Goal: Task Accomplishment & Management: Use online tool/utility

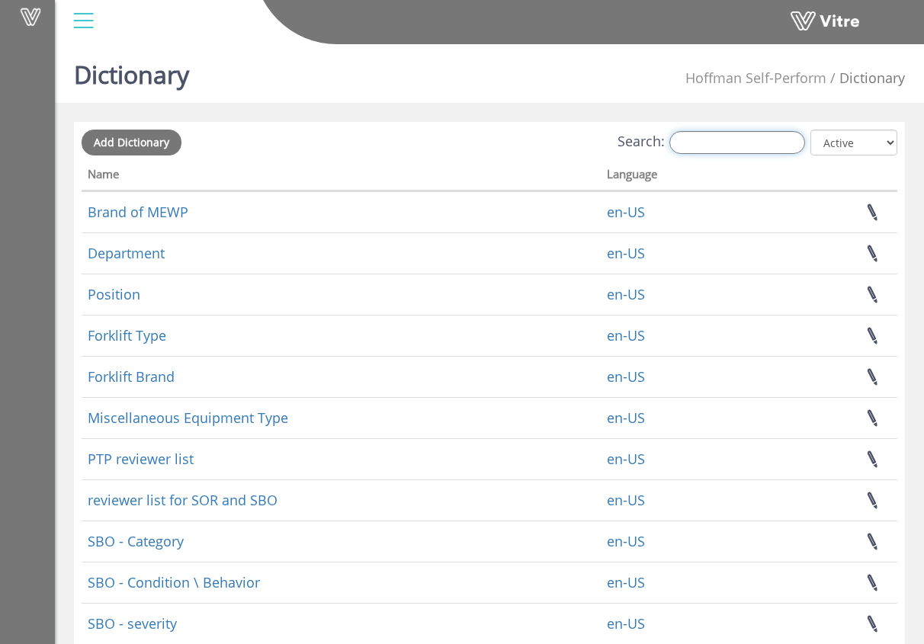
click at [723, 140] on input "Search:" at bounding box center [737, 142] width 136 height 23
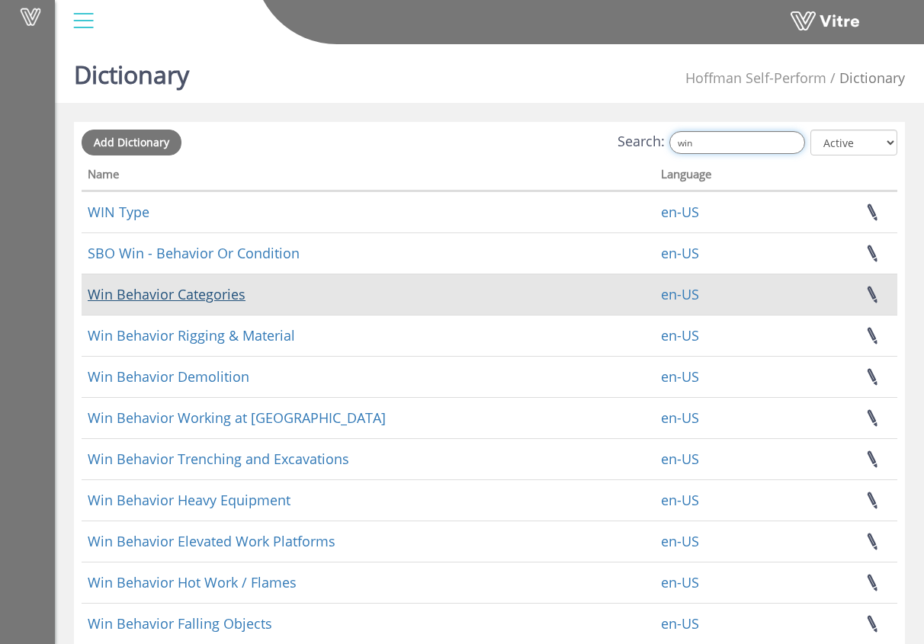
type input "win"
click at [235, 296] on link "Win Behavior Categories" at bounding box center [167, 294] width 158 height 18
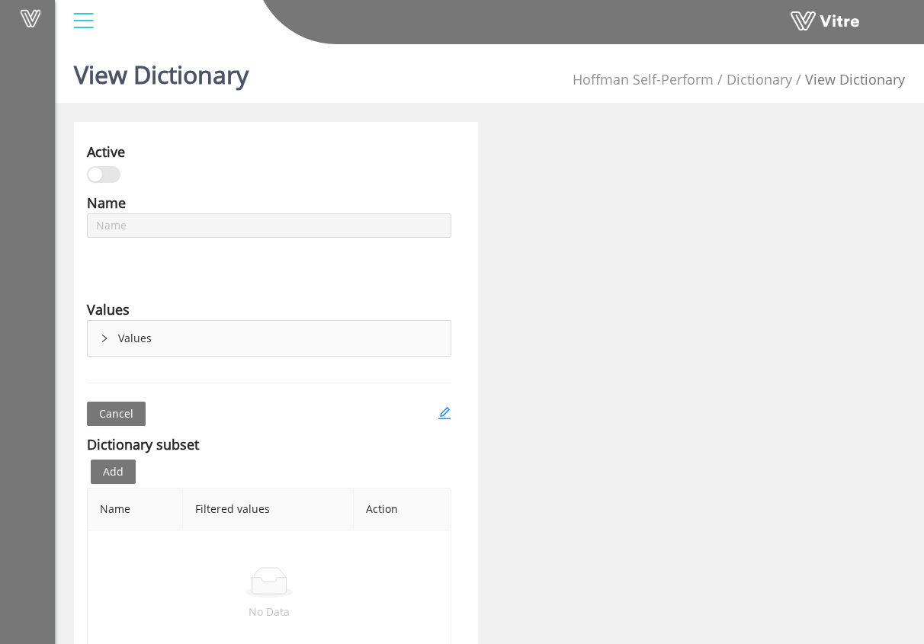
type input "Win Behavior Categories"
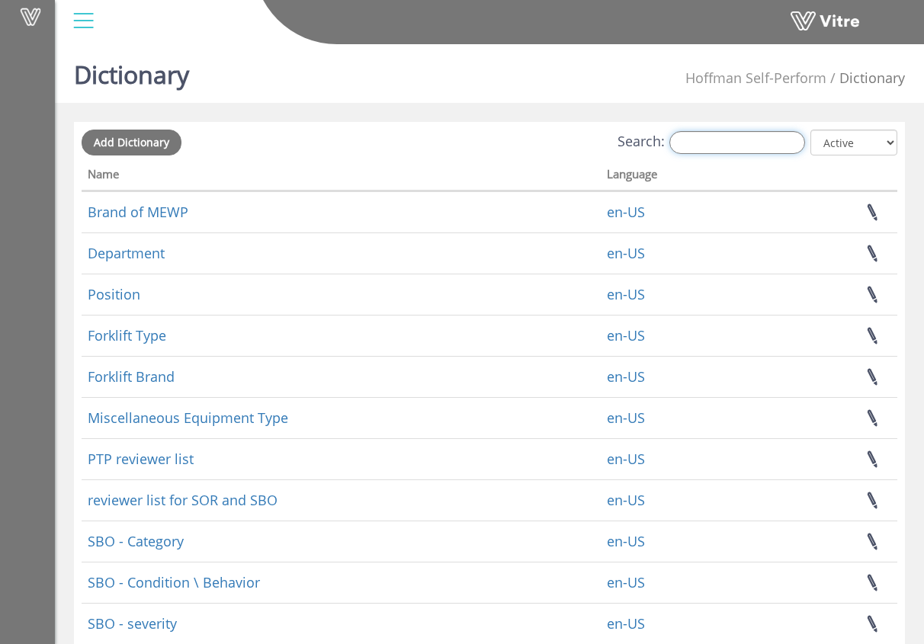
click at [740, 143] on input "Search:" at bounding box center [737, 142] width 136 height 23
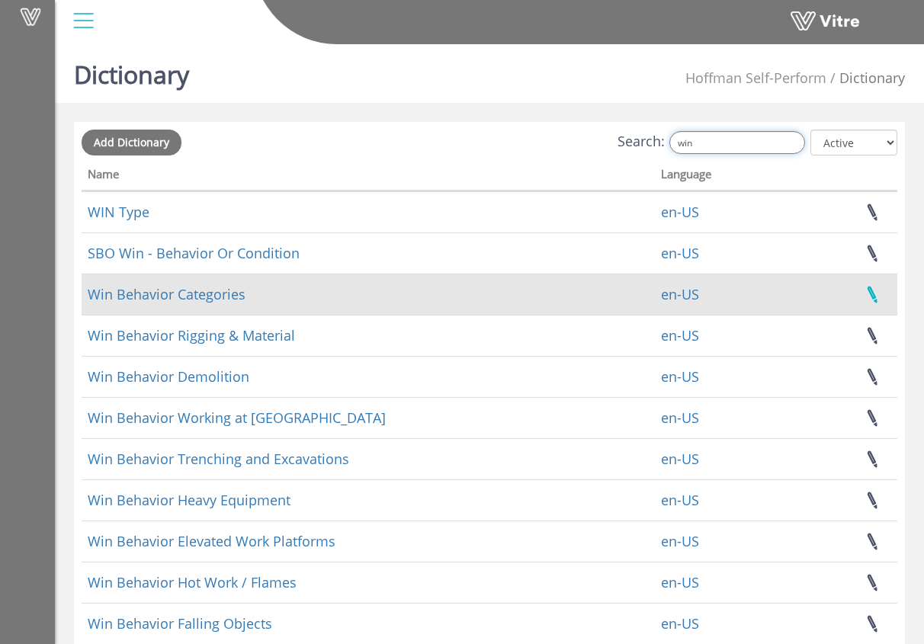
type input "win"
click at [867, 296] on link at bounding box center [872, 294] width 38 height 40
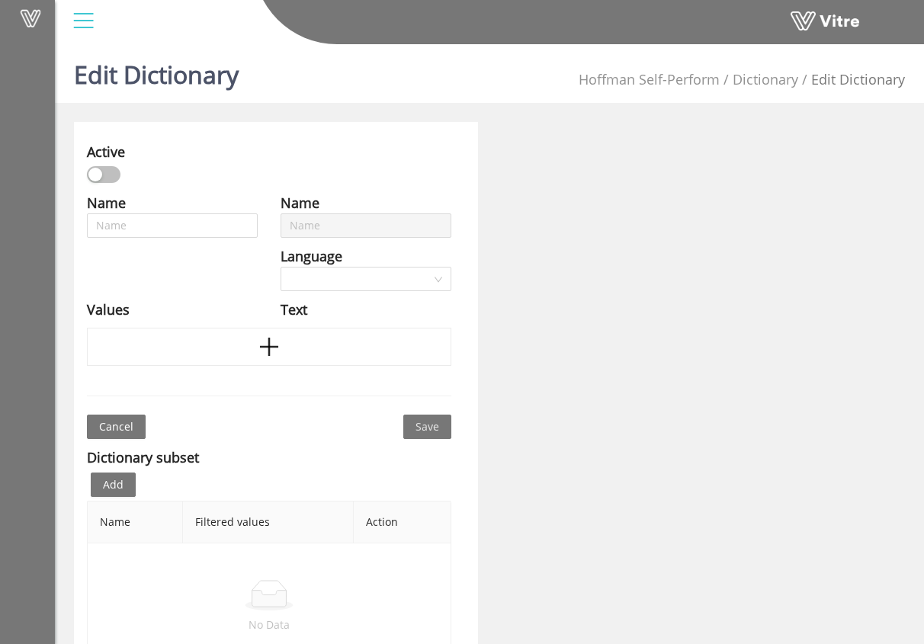
type input "Win Behavior Categories"
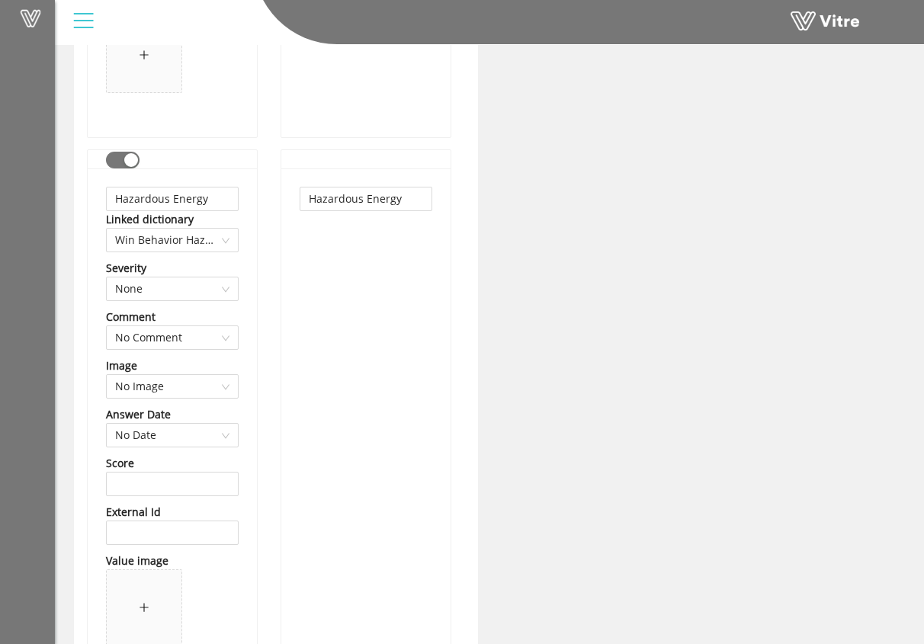
scroll to position [3500, 0]
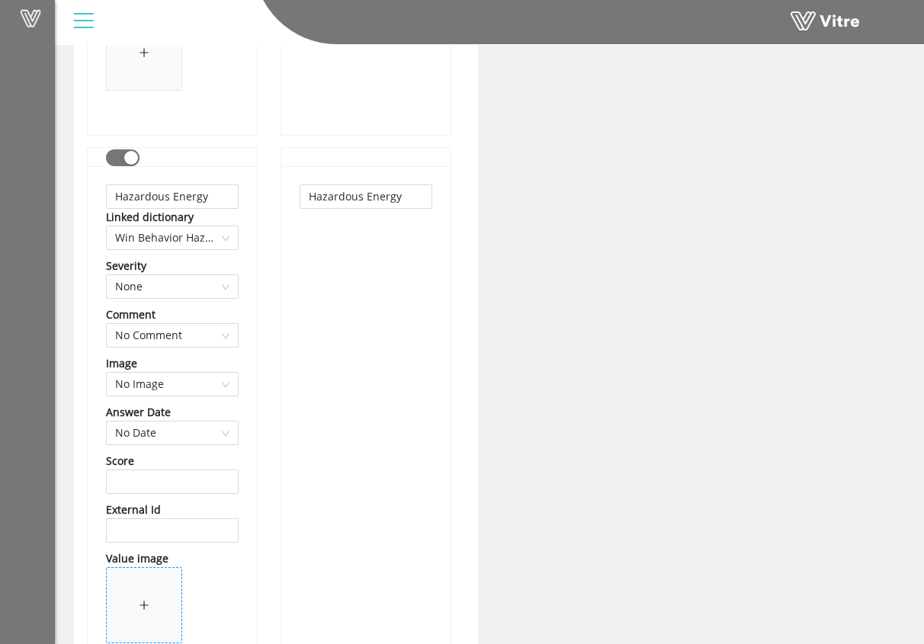
click at [152, 613] on span at bounding box center [144, 605] width 75 height 75
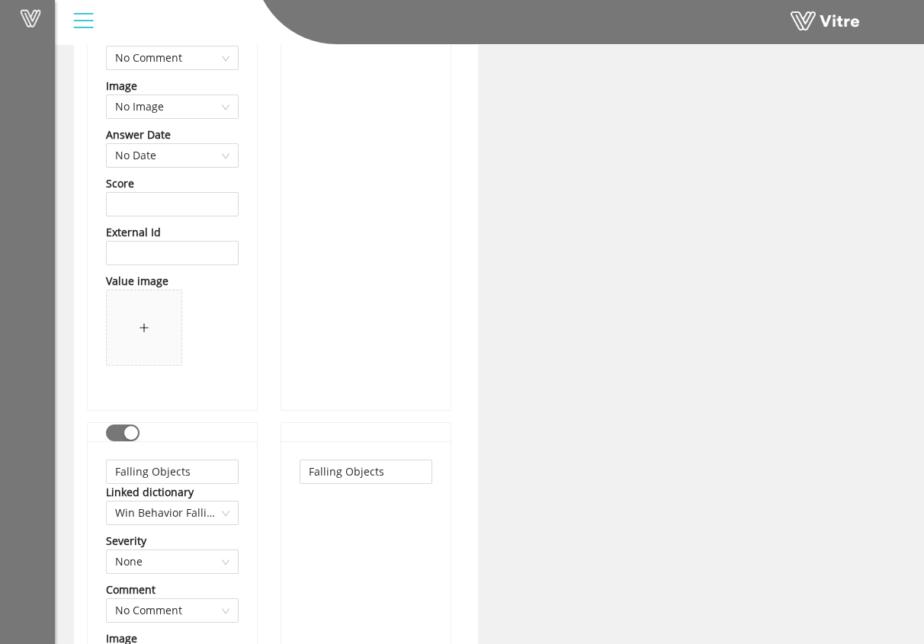
scroll to position [4336, 0]
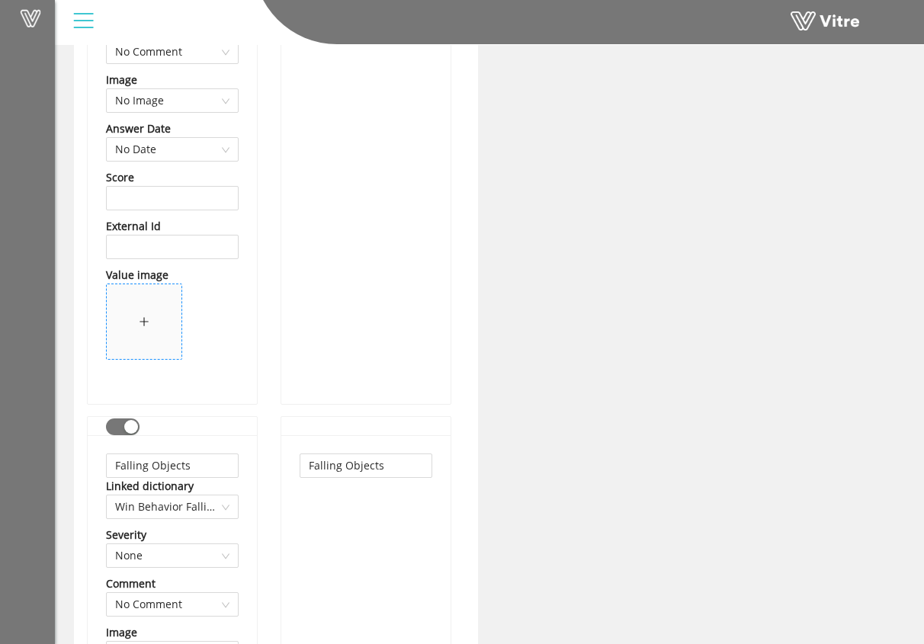
click at [141, 328] on div at bounding box center [144, 321] width 11 height 17
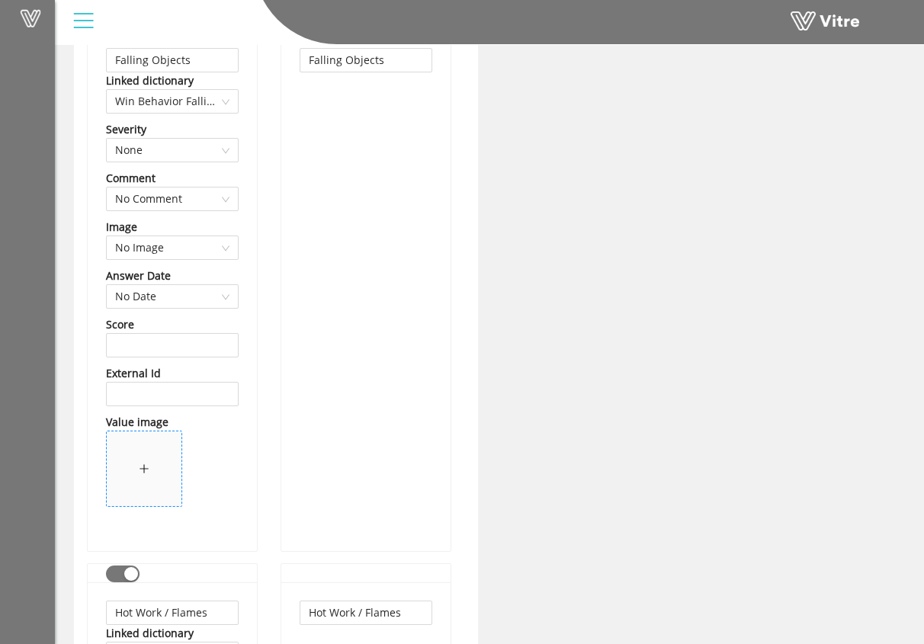
scroll to position [4742, 0]
click at [143, 484] on span at bounding box center [144, 468] width 75 height 75
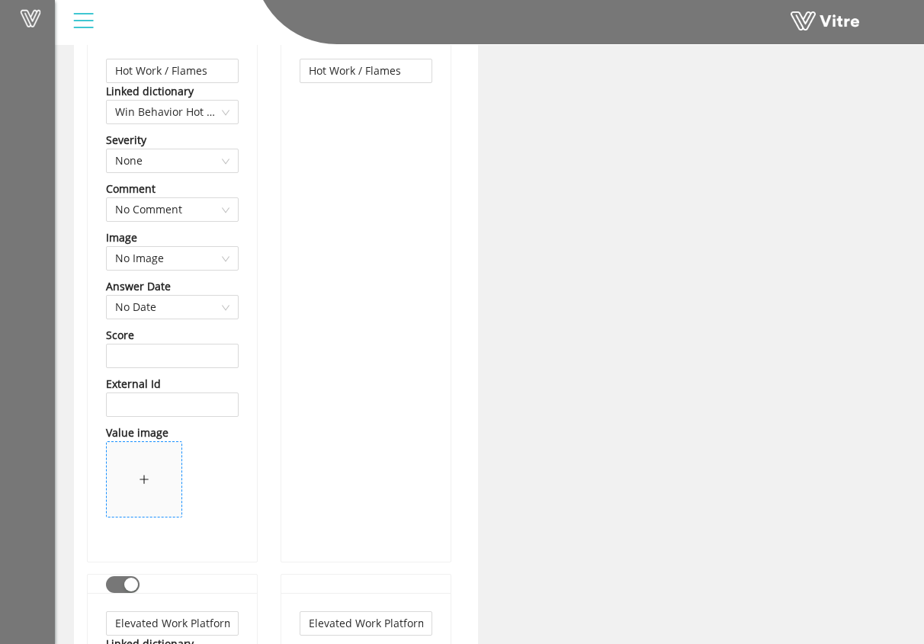
scroll to position [5345, 0]
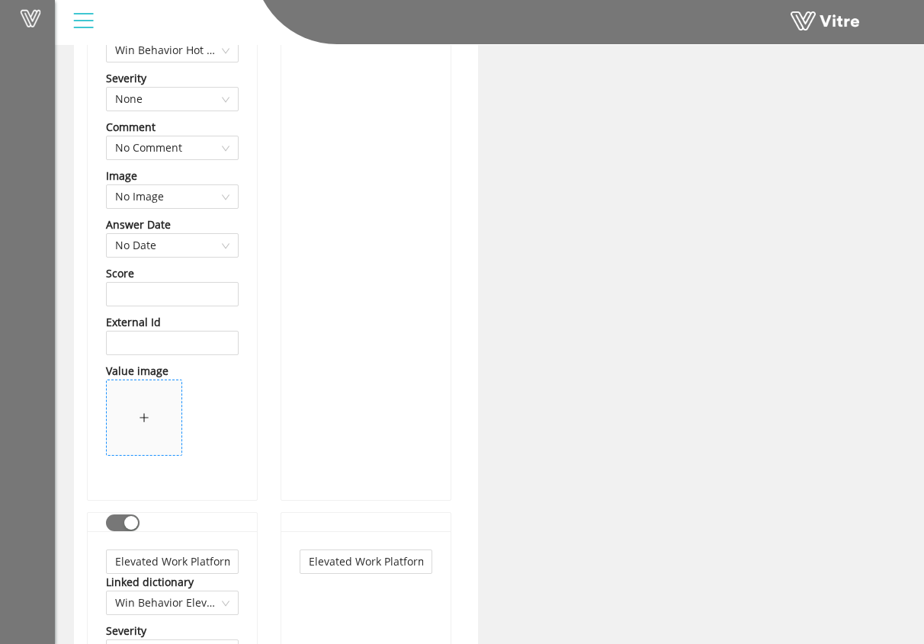
click at [138, 415] on span at bounding box center [144, 417] width 75 height 75
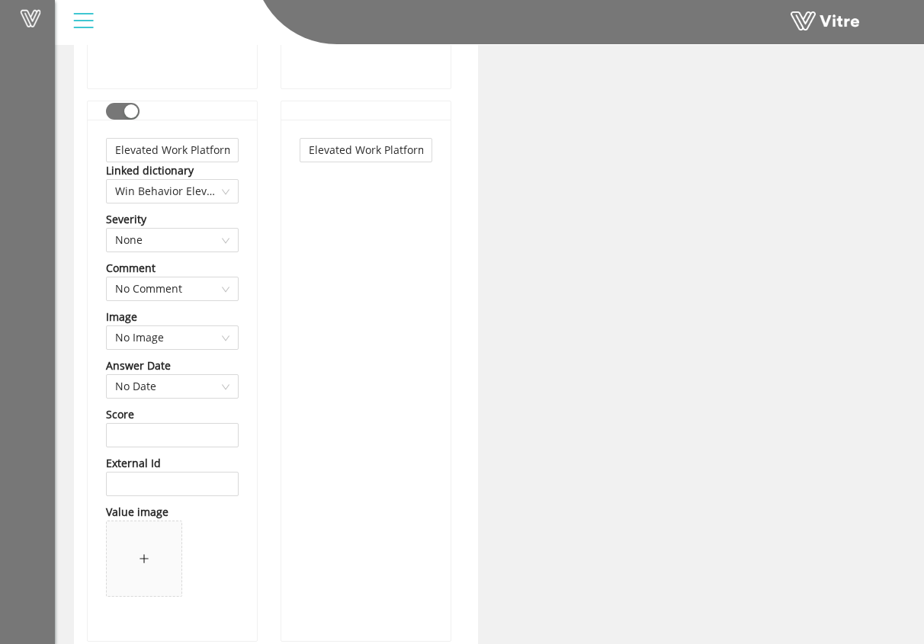
scroll to position [5792, 0]
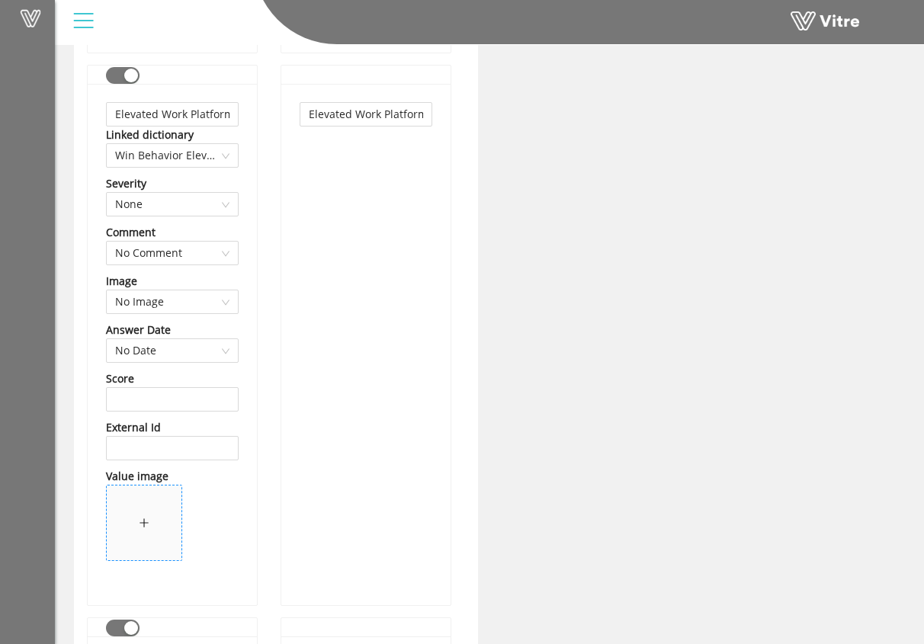
click at [165, 517] on span at bounding box center [144, 522] width 75 height 75
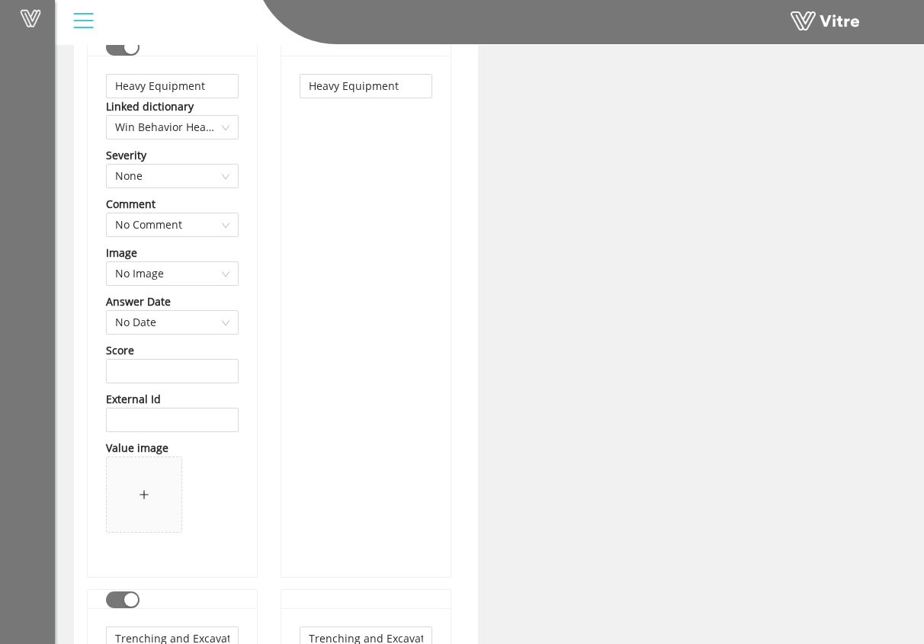
scroll to position [6376, 0]
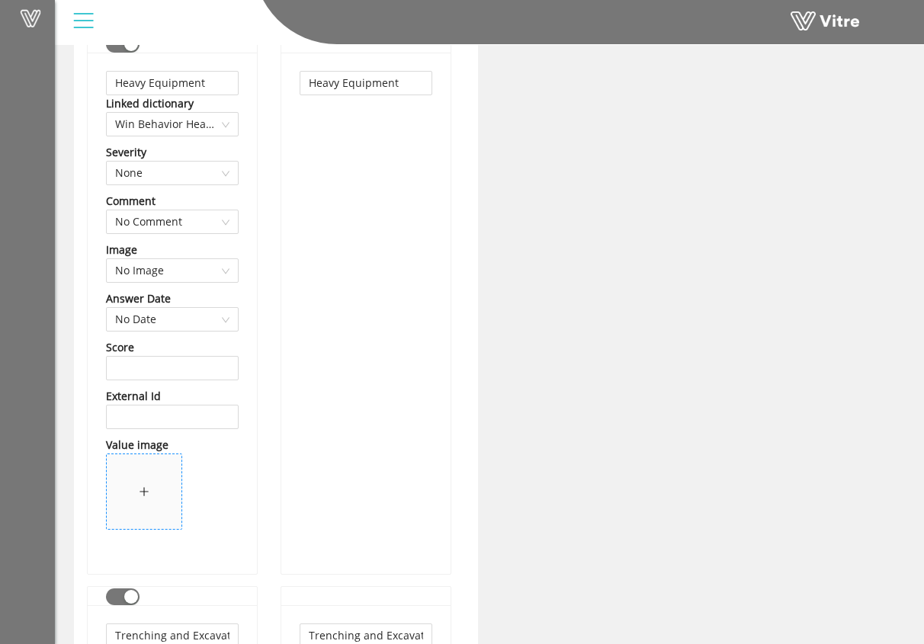
click at [158, 472] on span at bounding box center [144, 491] width 75 height 75
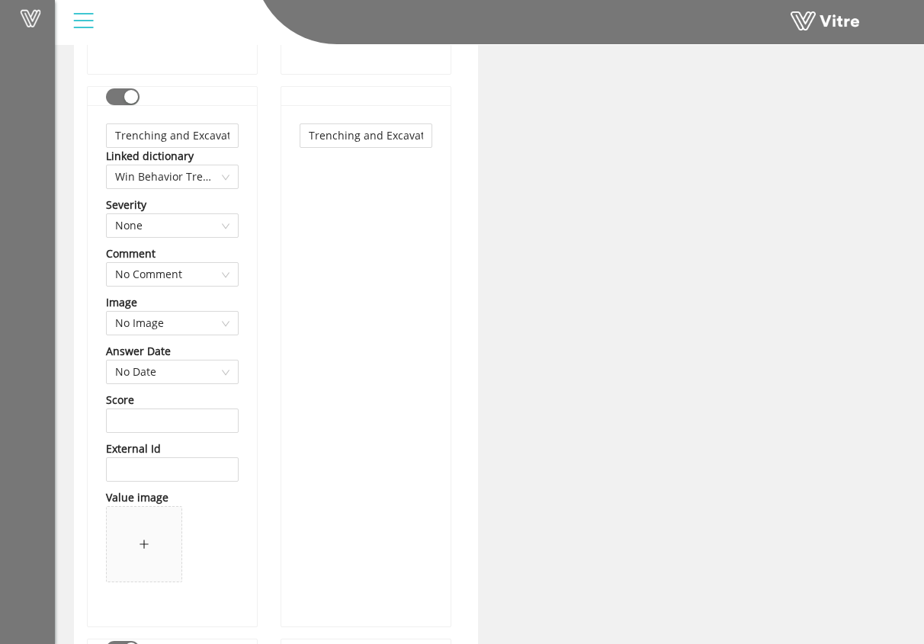
scroll to position [6967, 0]
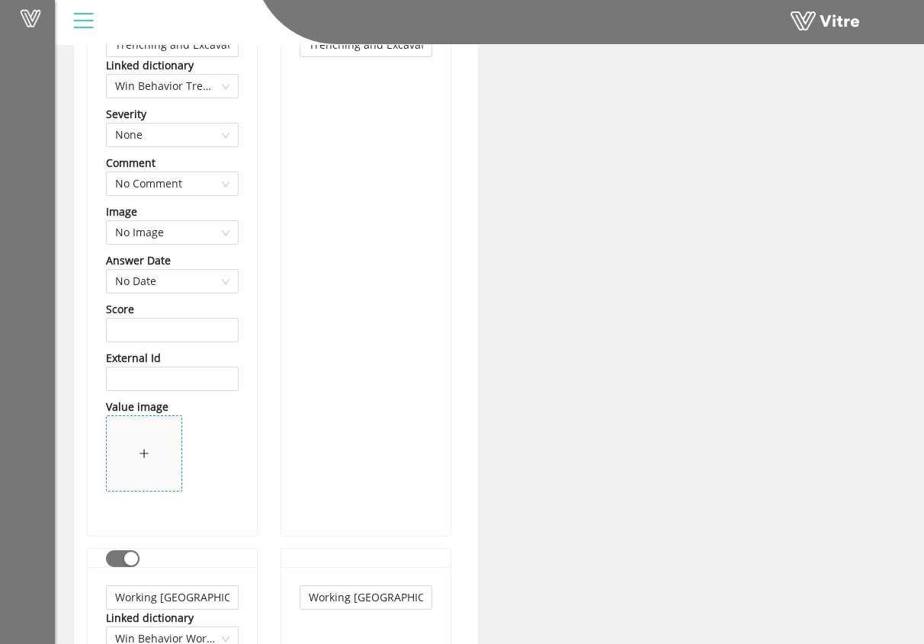
click at [159, 462] on span at bounding box center [144, 453] width 75 height 75
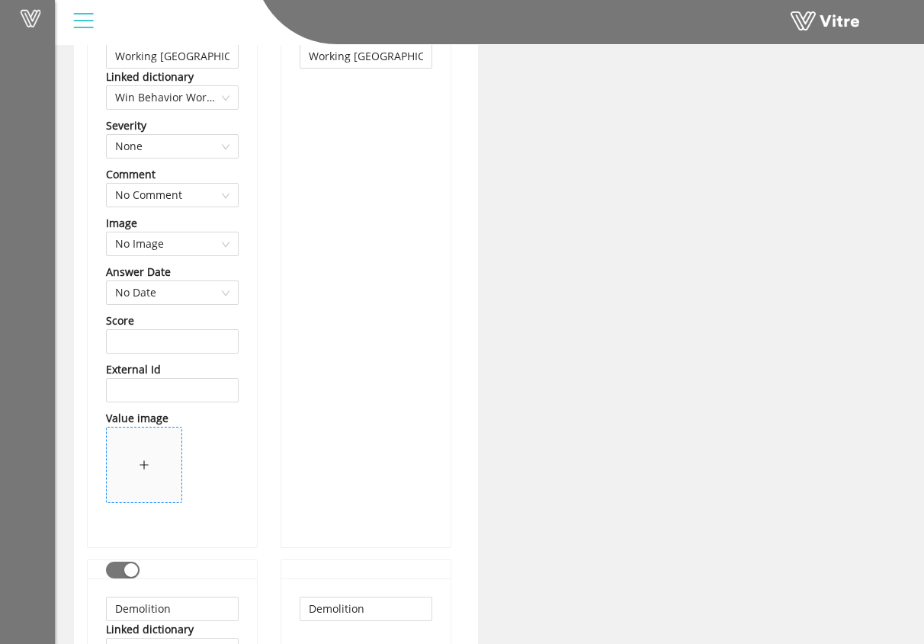
scroll to position [7511, 0]
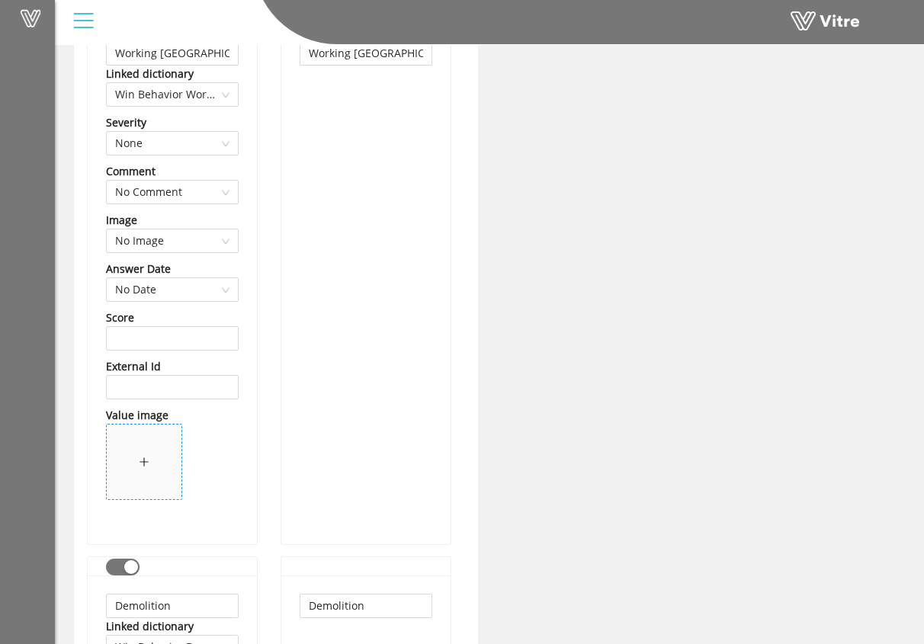
click at [145, 446] on span at bounding box center [144, 462] width 75 height 75
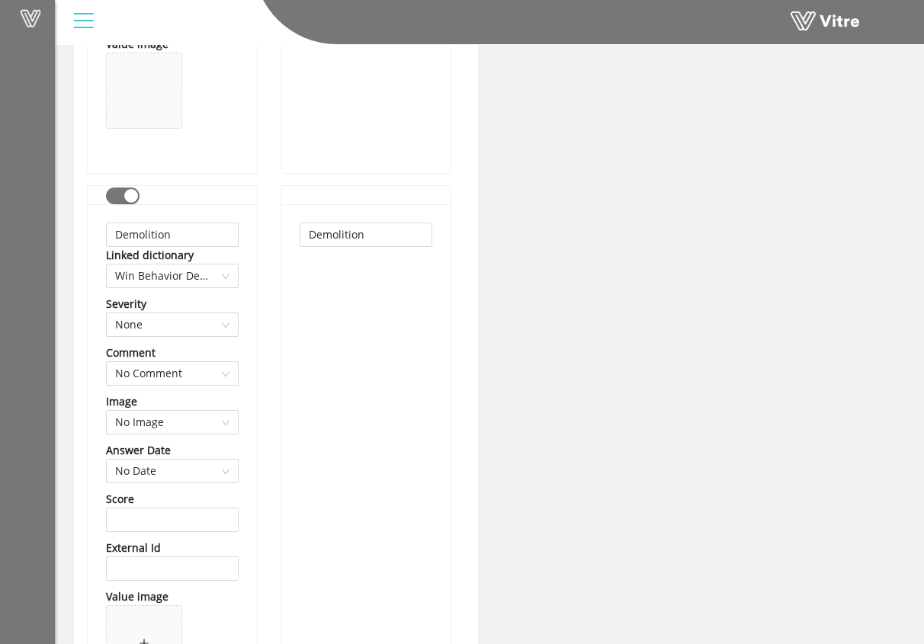
scroll to position [7983, 0]
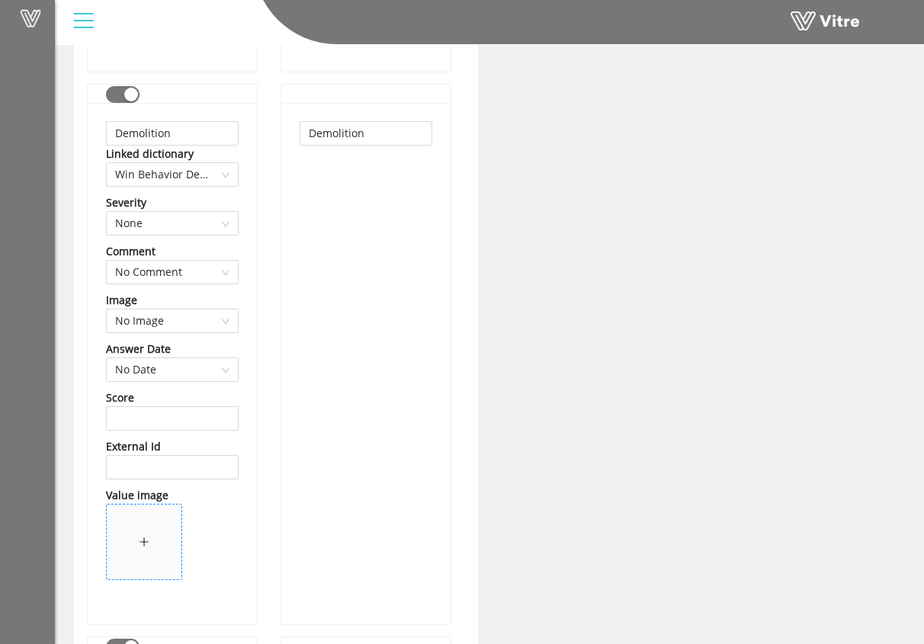
click at [154, 533] on span at bounding box center [144, 542] width 75 height 75
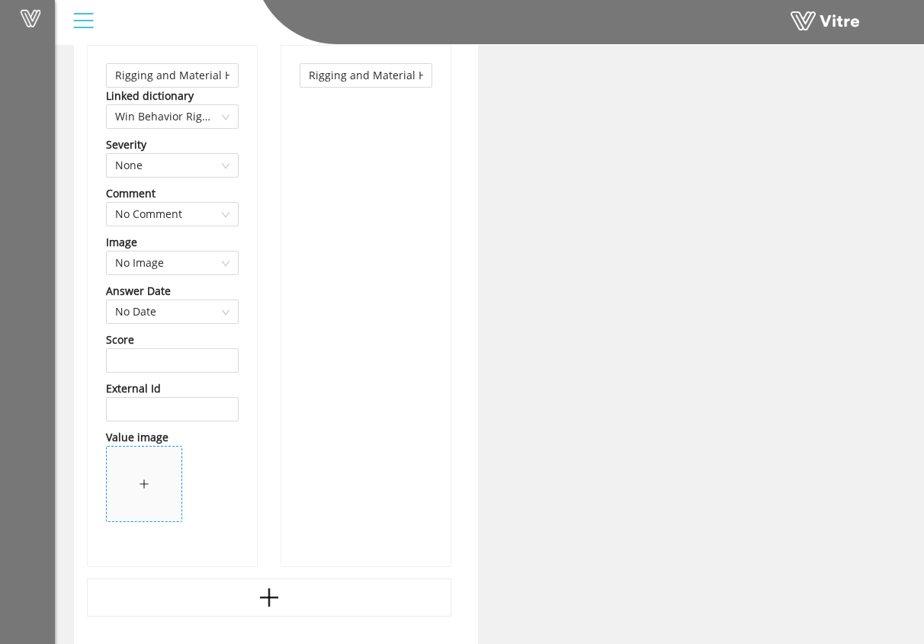
scroll to position [8595, 0]
click at [149, 492] on span at bounding box center [144, 482] width 75 height 75
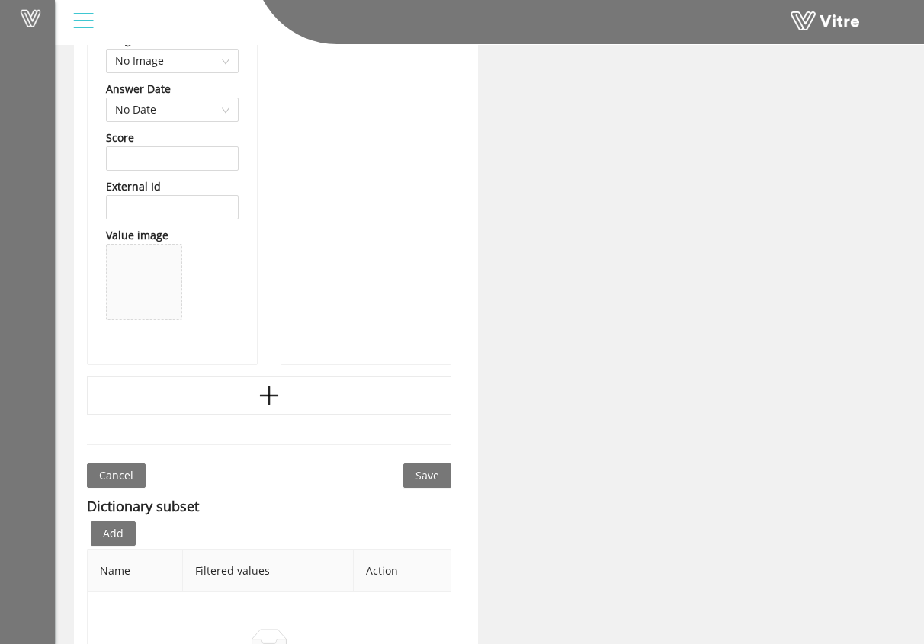
scroll to position [8887, 0]
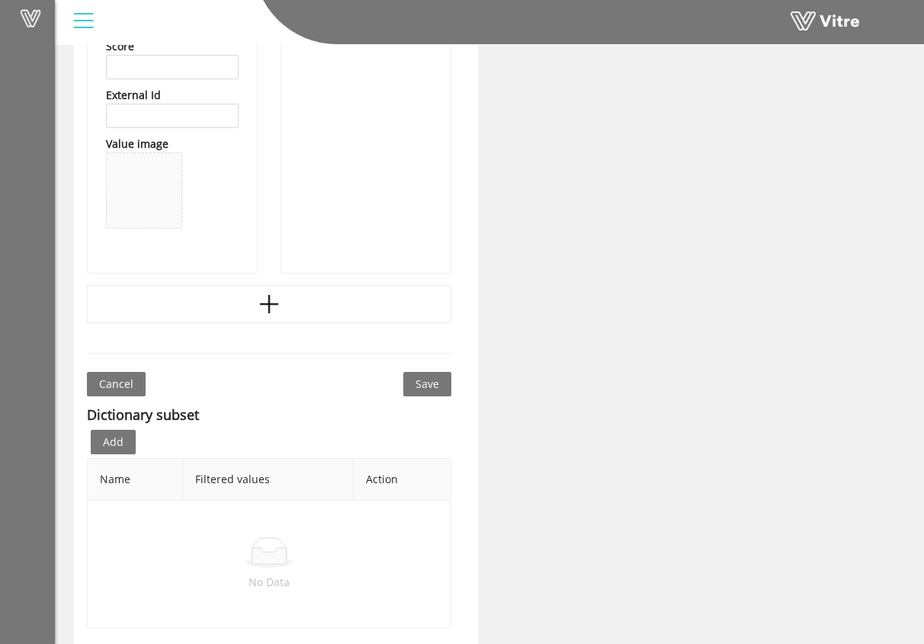
click at [433, 384] on span "Save" at bounding box center [427, 384] width 24 height 17
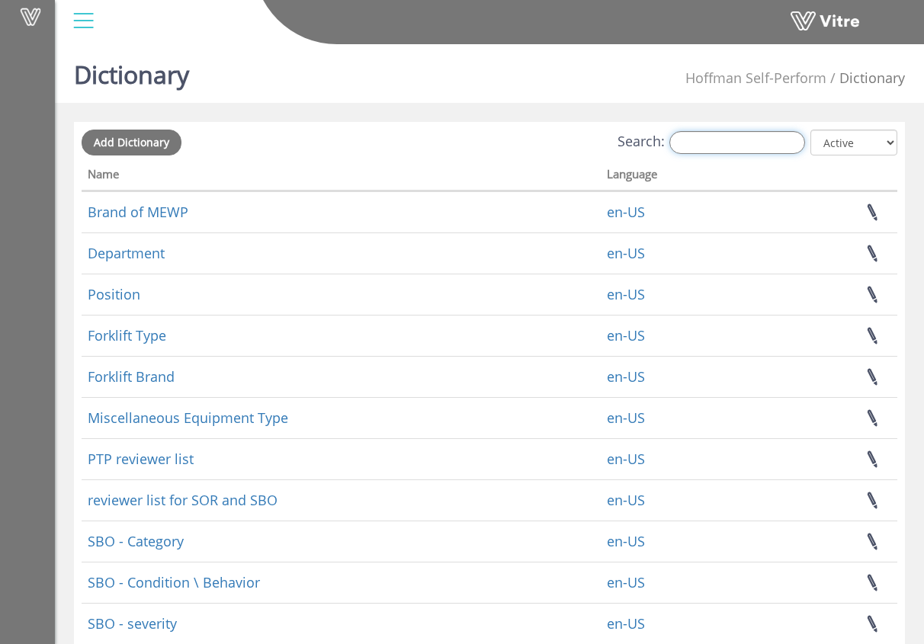
click at [771, 140] on input "Search:" at bounding box center [737, 142] width 136 height 23
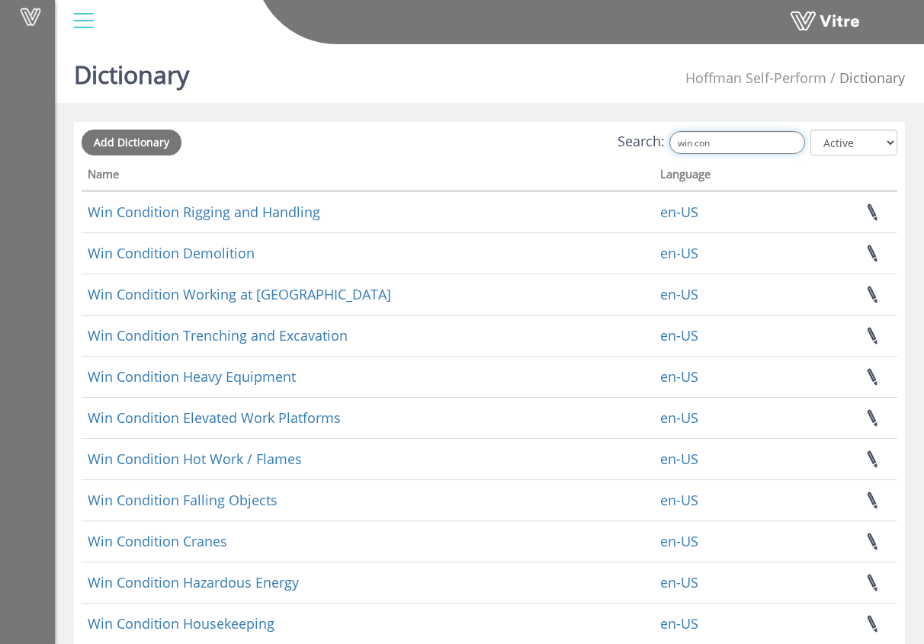
type input "win con"
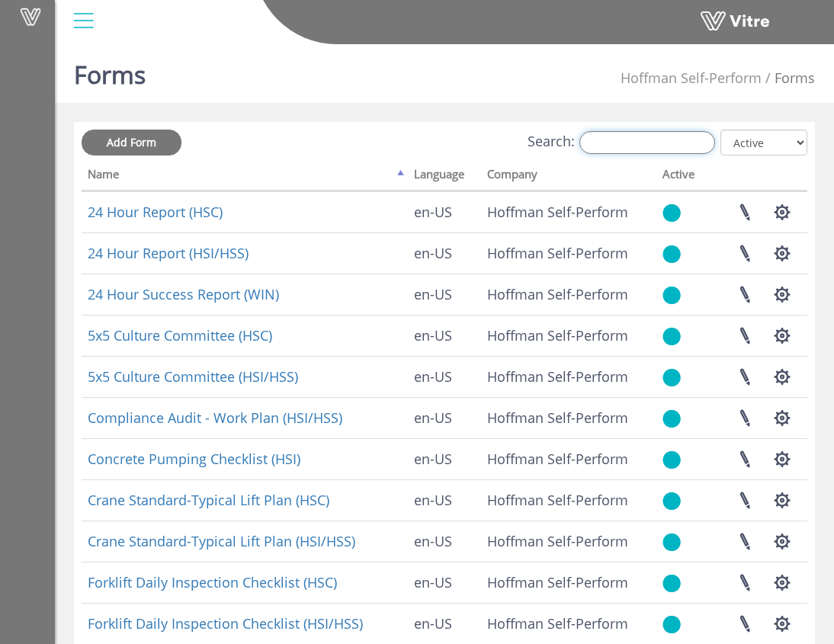
click at [669, 143] on input "Search:" at bounding box center [647, 142] width 136 height 23
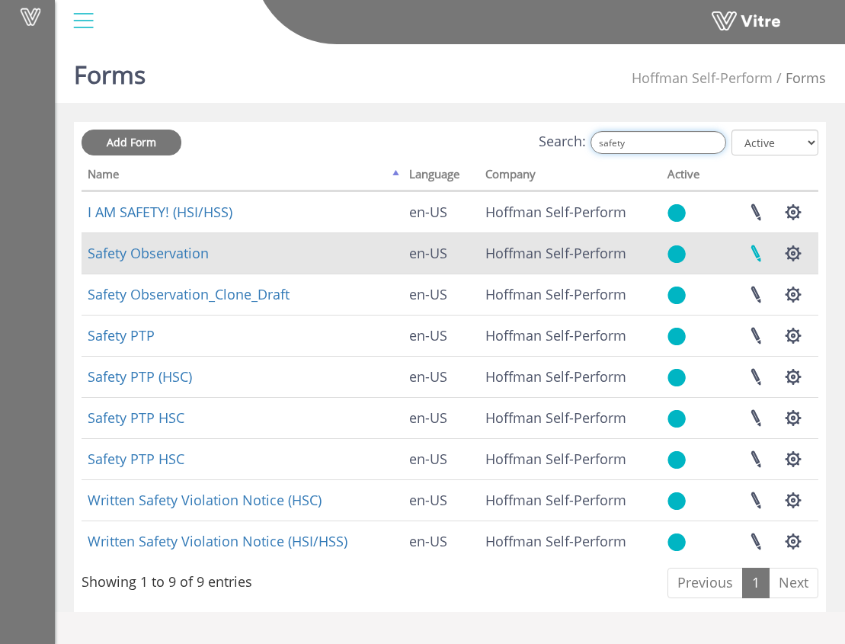
type input "safety"
click at [760, 252] on link at bounding box center [756, 253] width 38 height 40
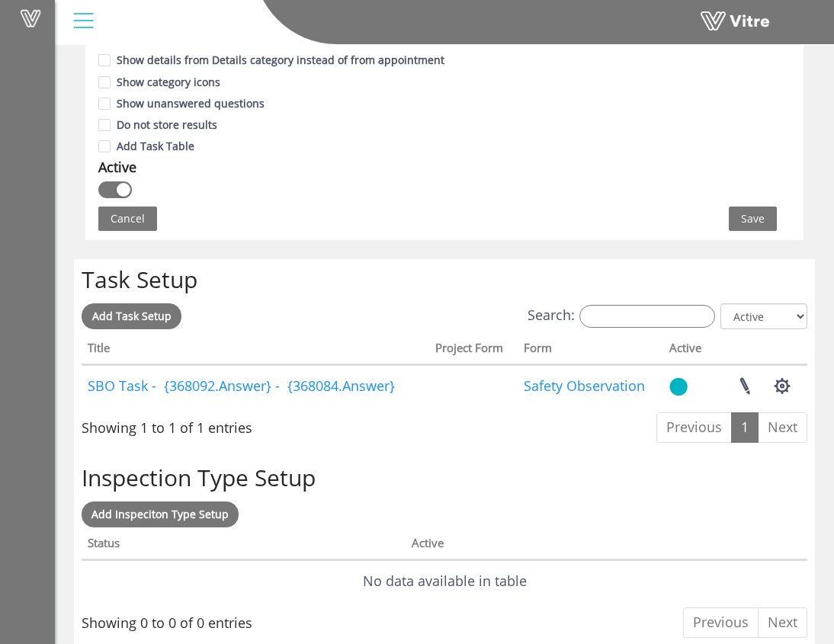
scroll to position [1162, 0]
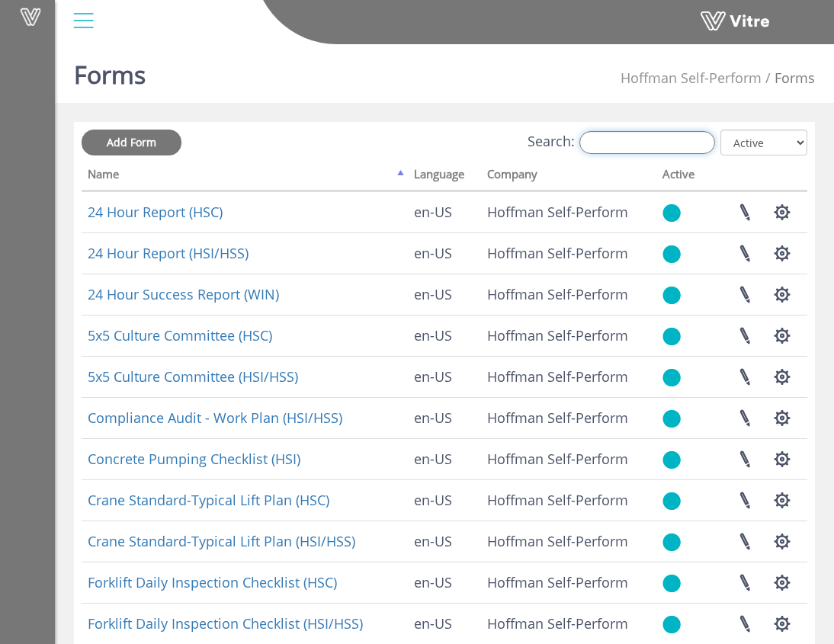
click at [649, 146] on input "Search:" at bounding box center [647, 142] width 136 height 23
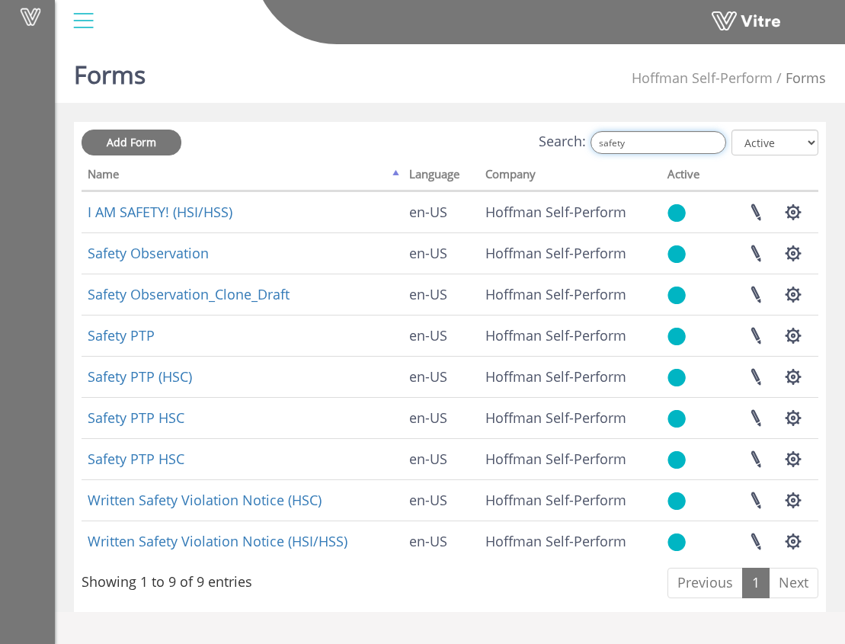
click at [653, 144] on input "safety" at bounding box center [659, 142] width 136 height 23
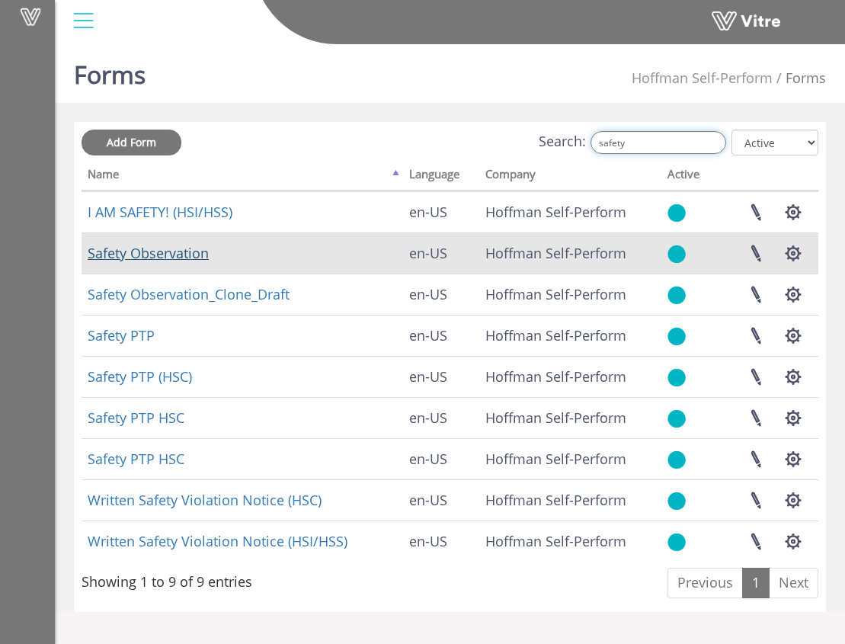
type input "safety"
click at [181, 255] on link "Safety Observation" at bounding box center [148, 253] width 121 height 18
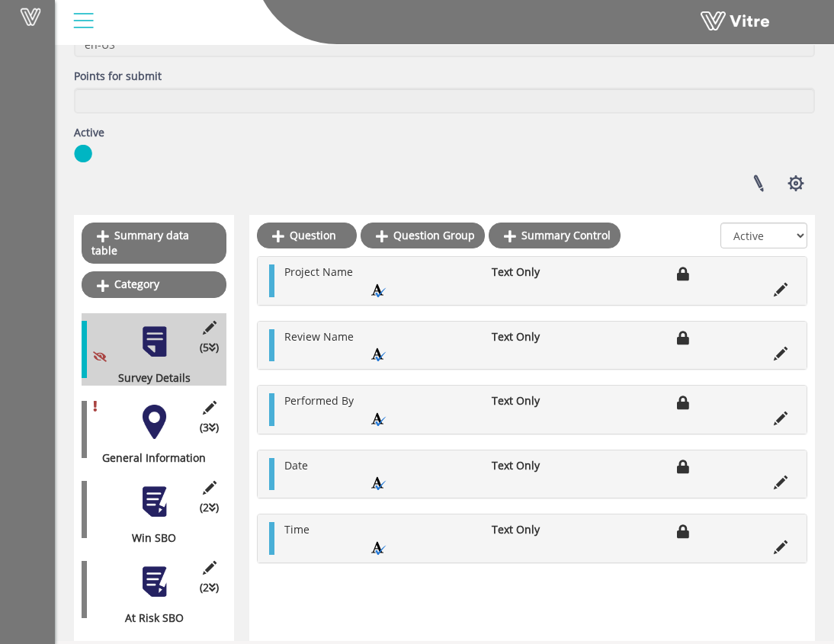
scroll to position [167, 0]
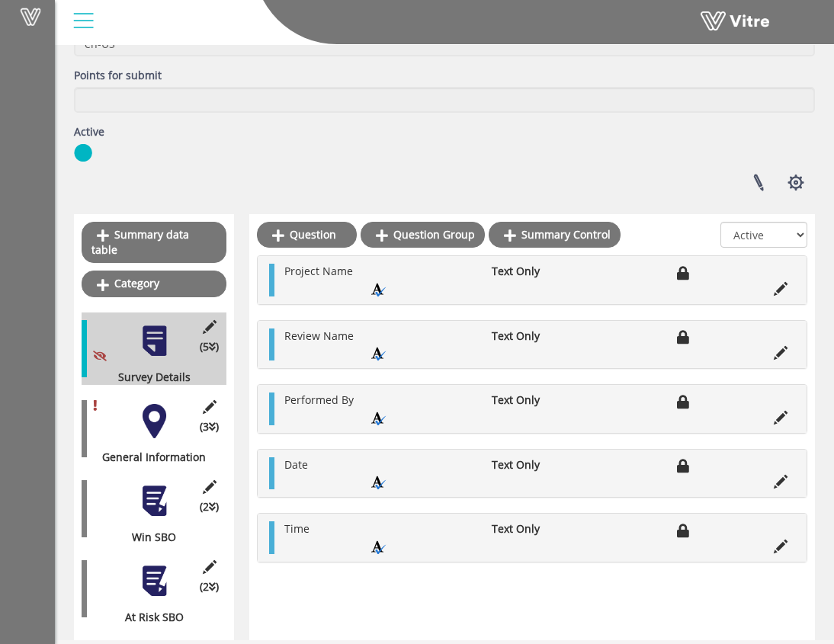
click at [168, 499] on div at bounding box center [154, 501] width 34 height 34
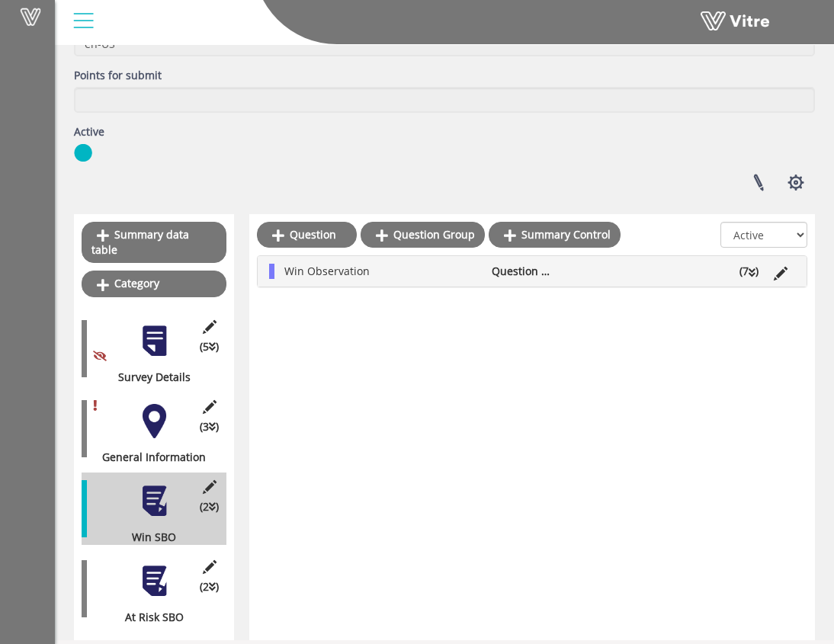
click at [757, 277] on li "(7 )" at bounding box center [749, 271] width 34 height 15
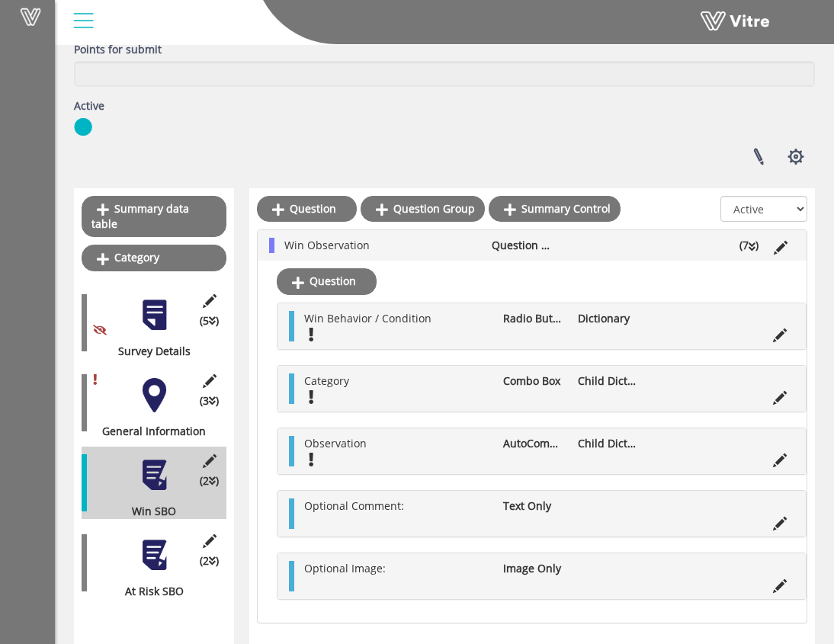
scroll to position [216, 0]
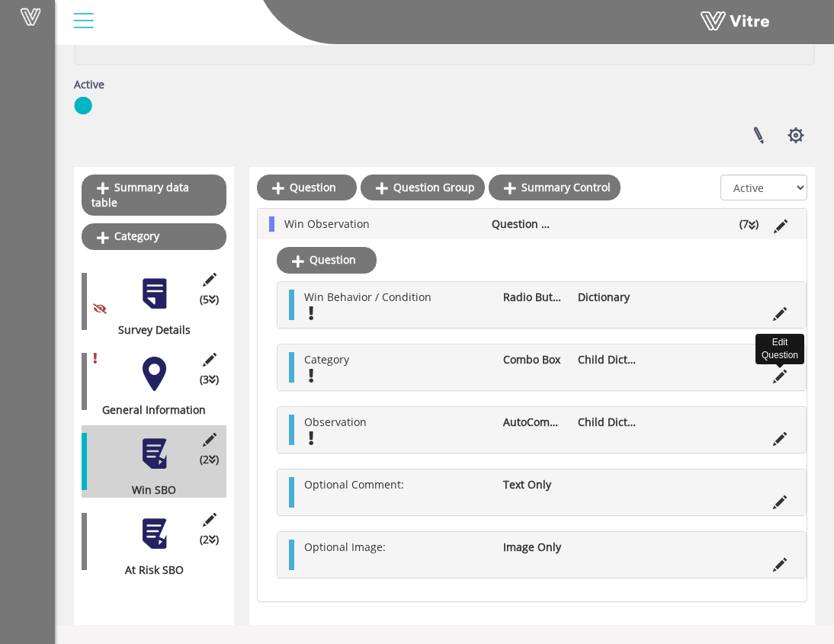
click at [779, 372] on icon at bounding box center [780, 377] width 14 height 14
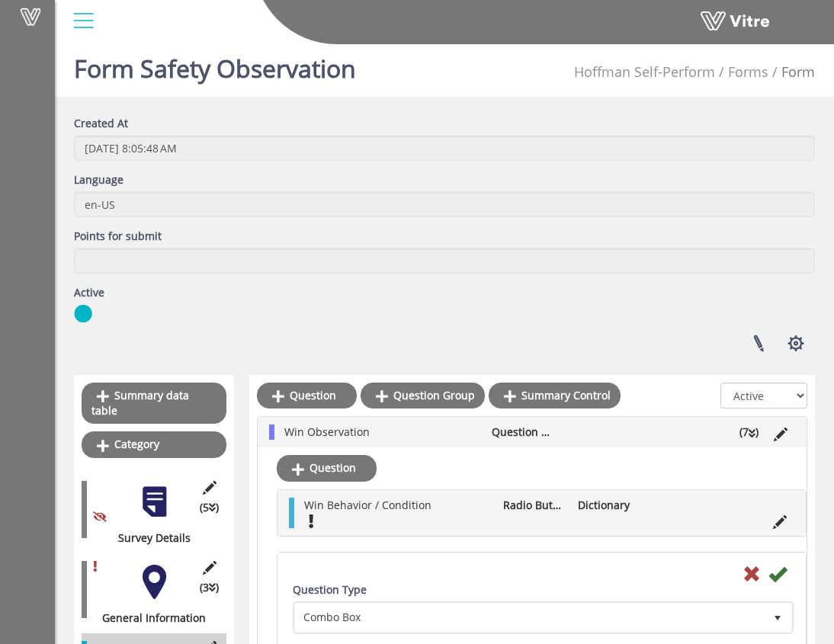
scroll to position [0, 0]
